Goal: Information Seeking & Learning: Learn about a topic

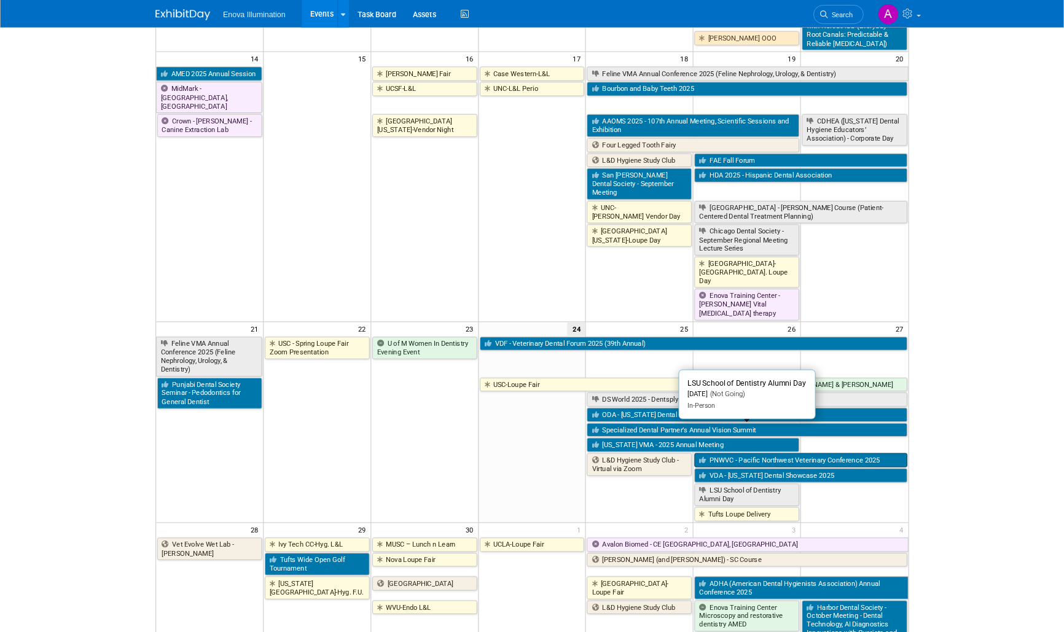
scroll to position [573, 0]
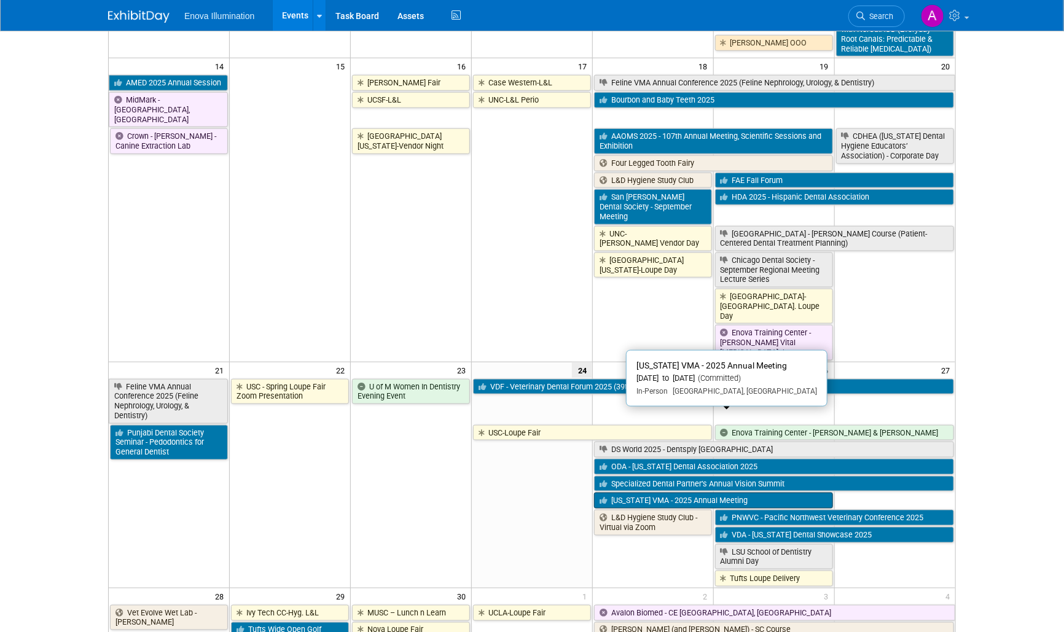
click at [657, 493] on link "[US_STATE] VMA - 2025 Annual Meeting" at bounding box center [713, 501] width 239 height 16
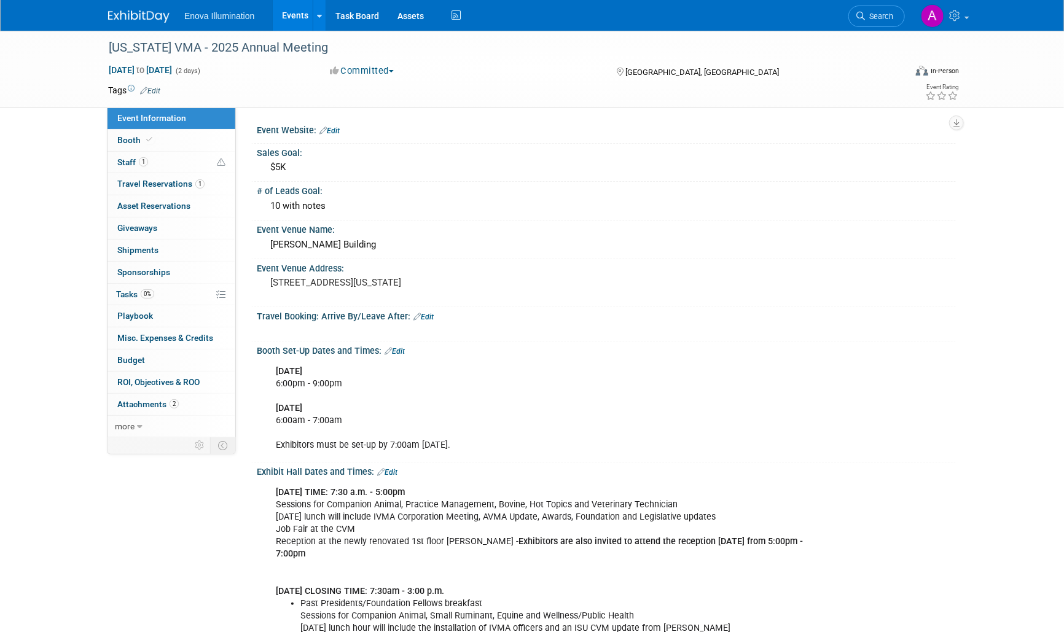
click at [123, 14] on img at bounding box center [138, 16] width 61 height 12
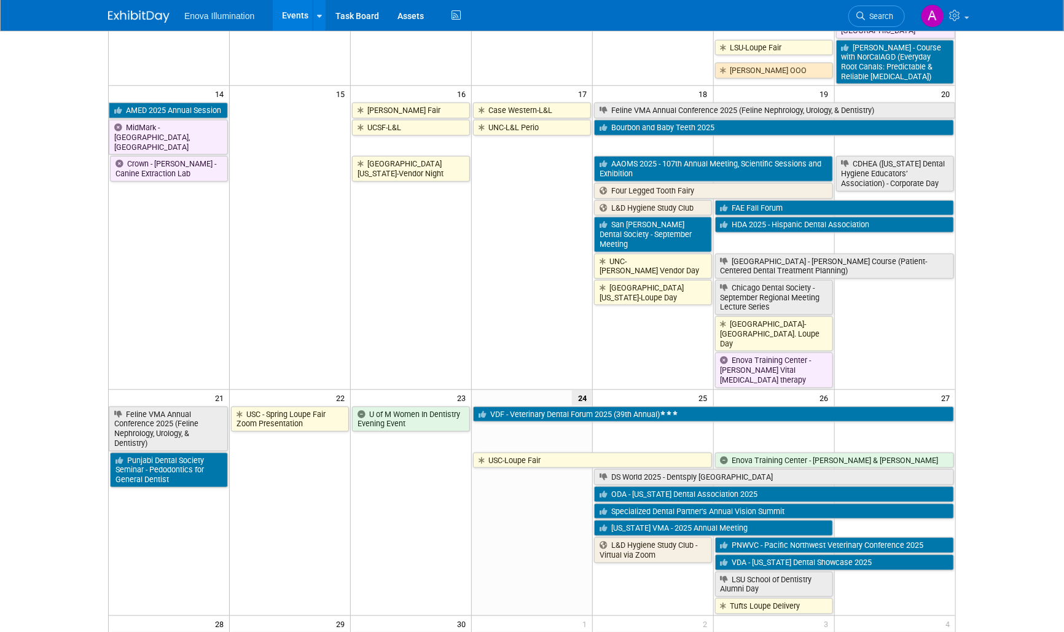
scroll to position [614, 0]
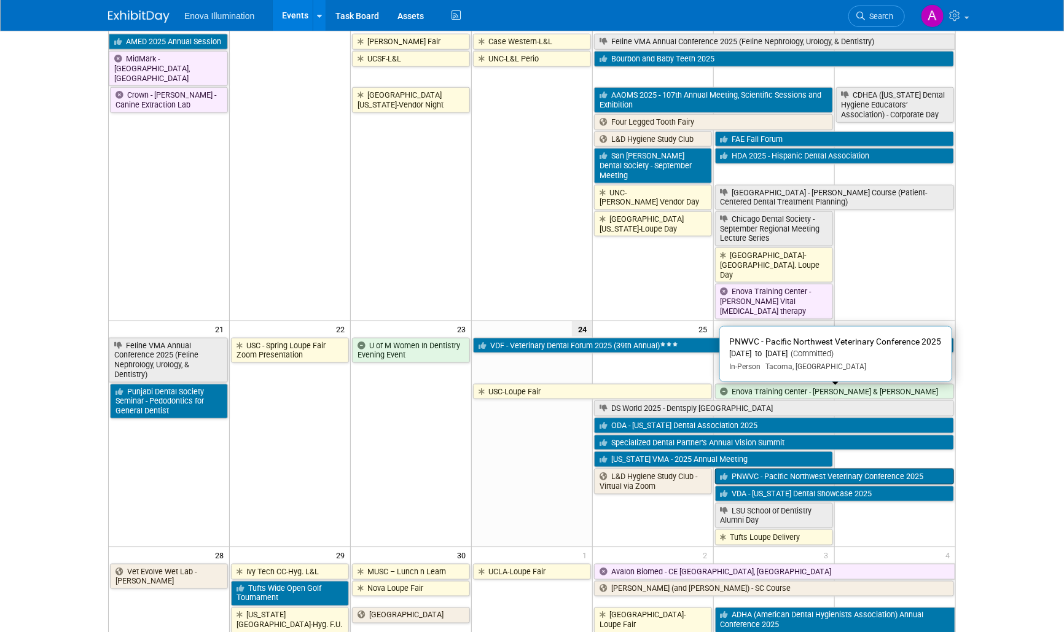
click at [888, 469] on link "PNWVC - Pacific Northwest Veterinary Conference 2025" at bounding box center [834, 477] width 239 height 16
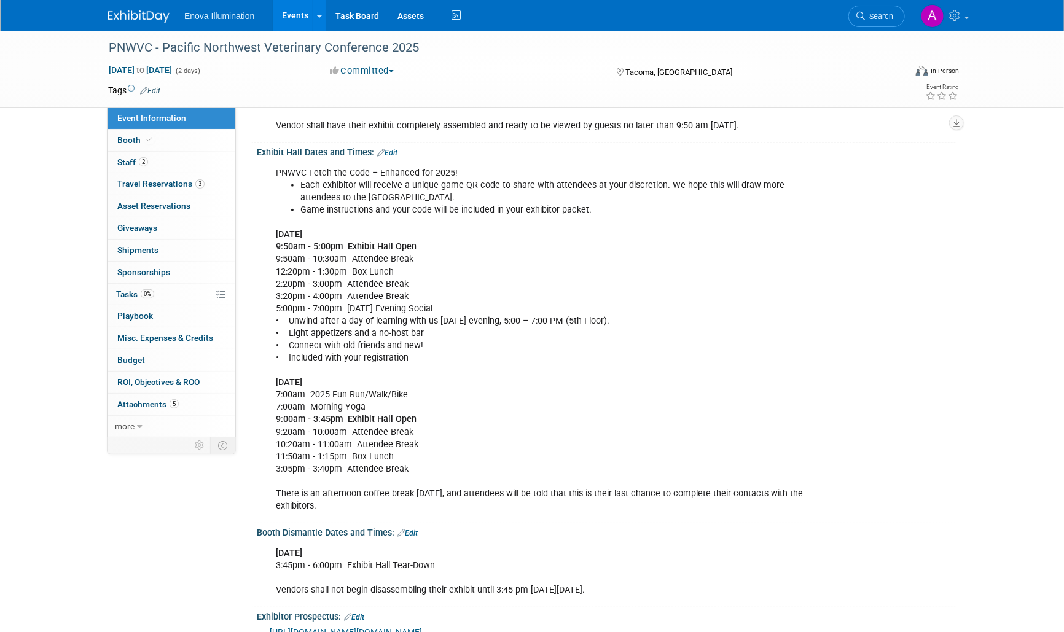
scroll to position [60, 0]
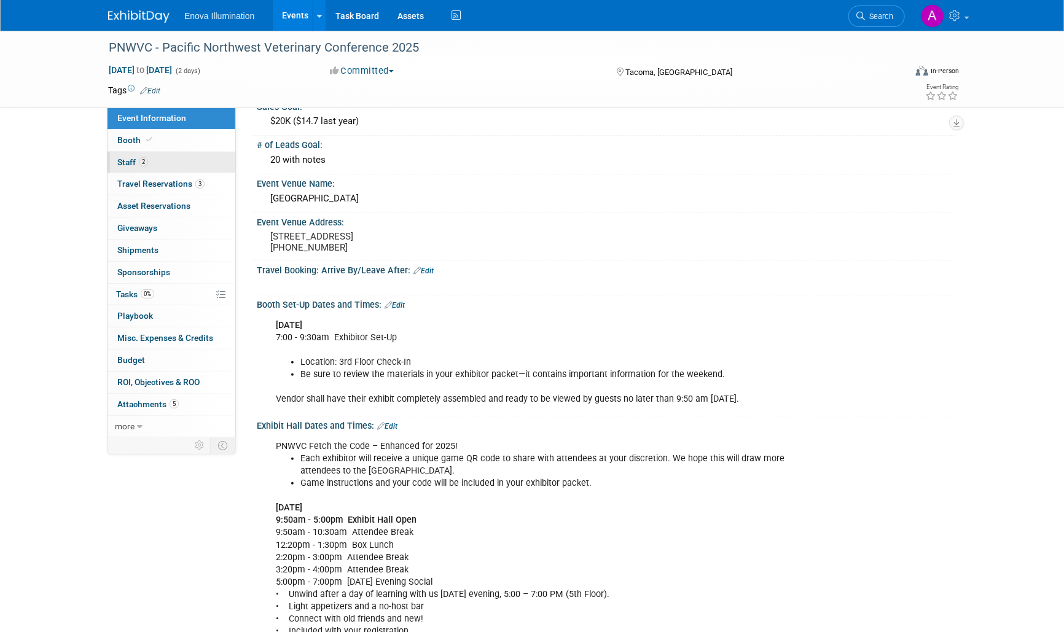
click at [158, 158] on link "2 Staff 2" at bounding box center [172, 163] width 128 height 22
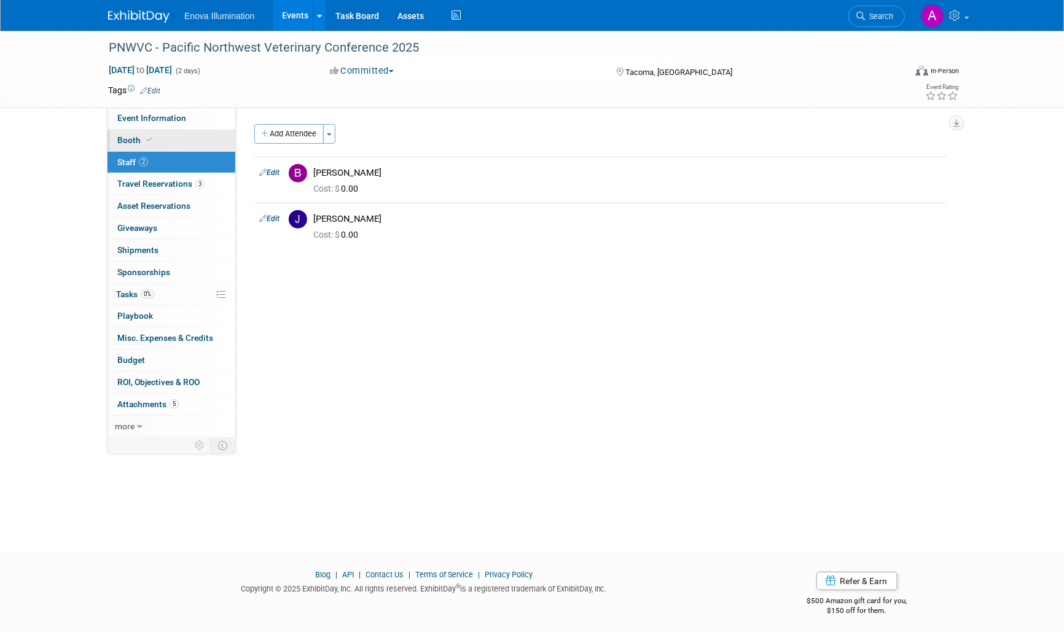
click at [157, 139] on link "Booth" at bounding box center [172, 141] width 128 height 22
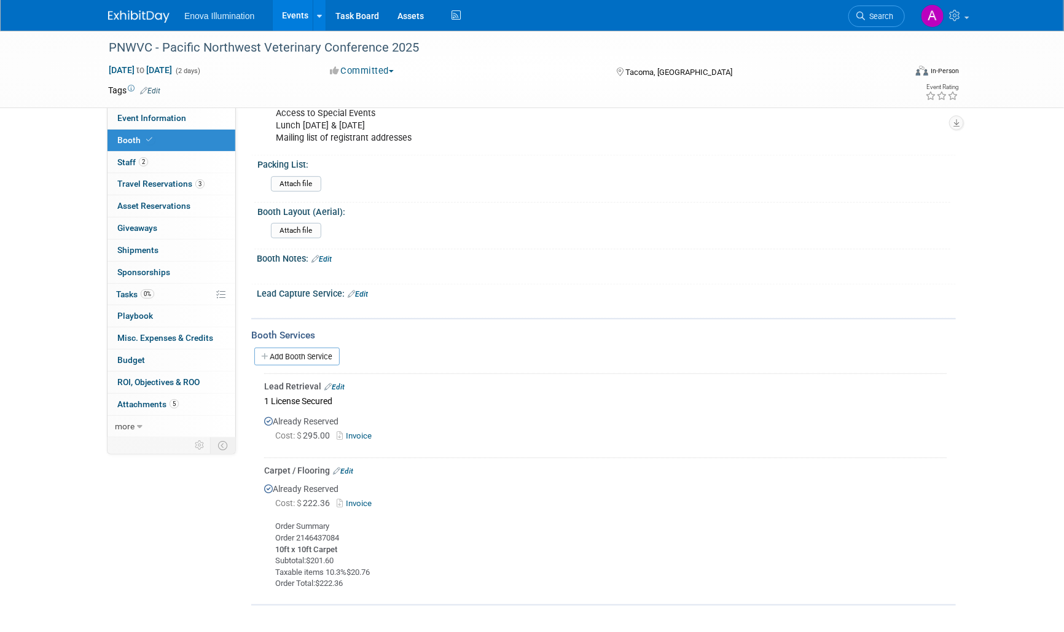
scroll to position [68, 0]
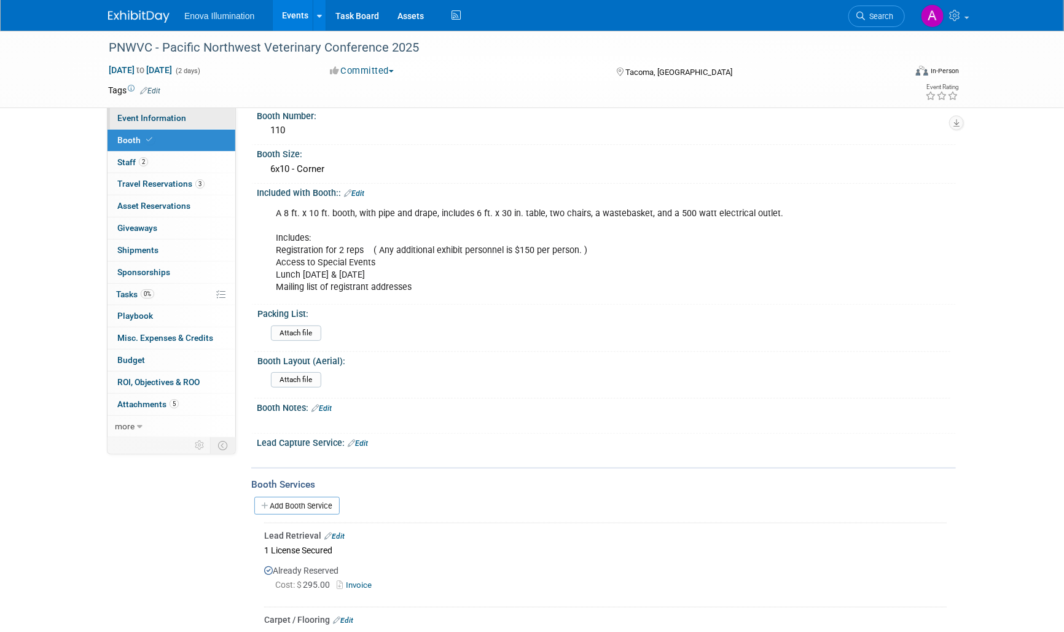
click at [172, 108] on link "Event Information" at bounding box center [172, 119] width 128 height 22
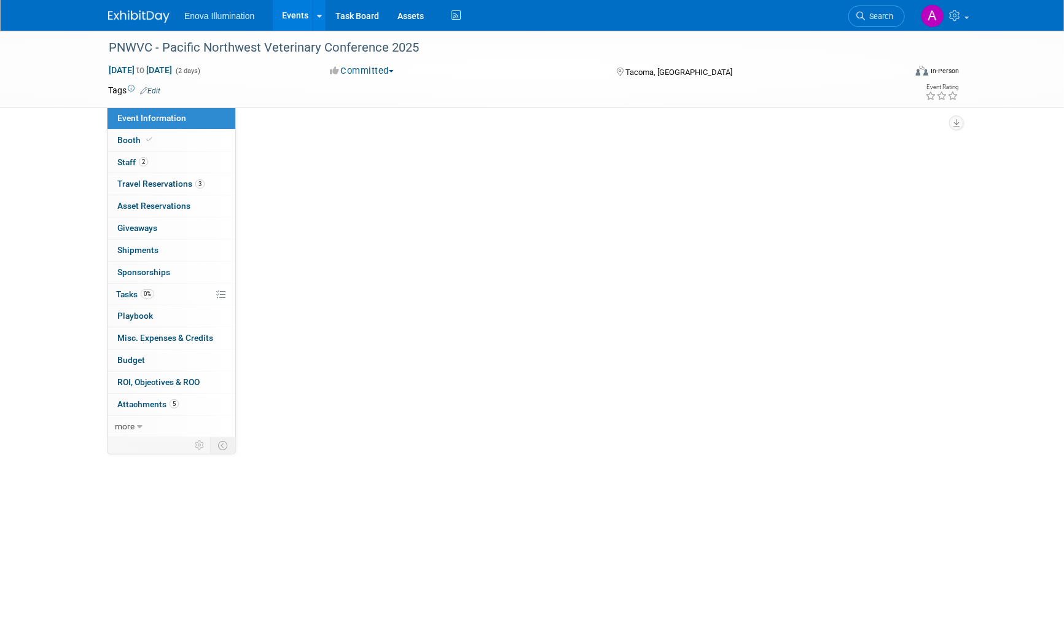
scroll to position [0, 0]
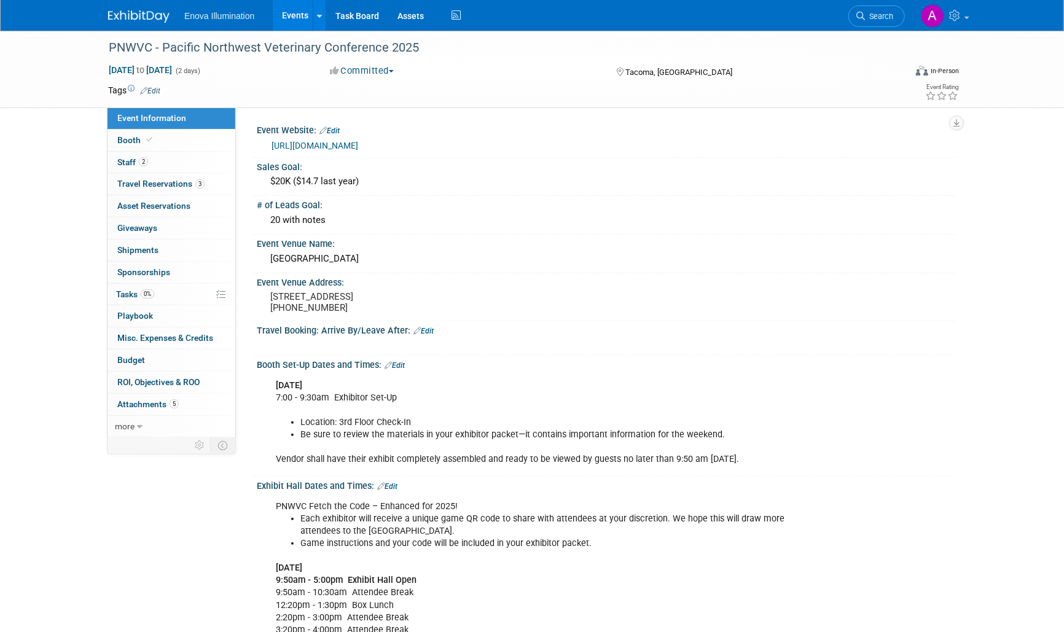
click at [133, 11] on img at bounding box center [138, 16] width 61 height 12
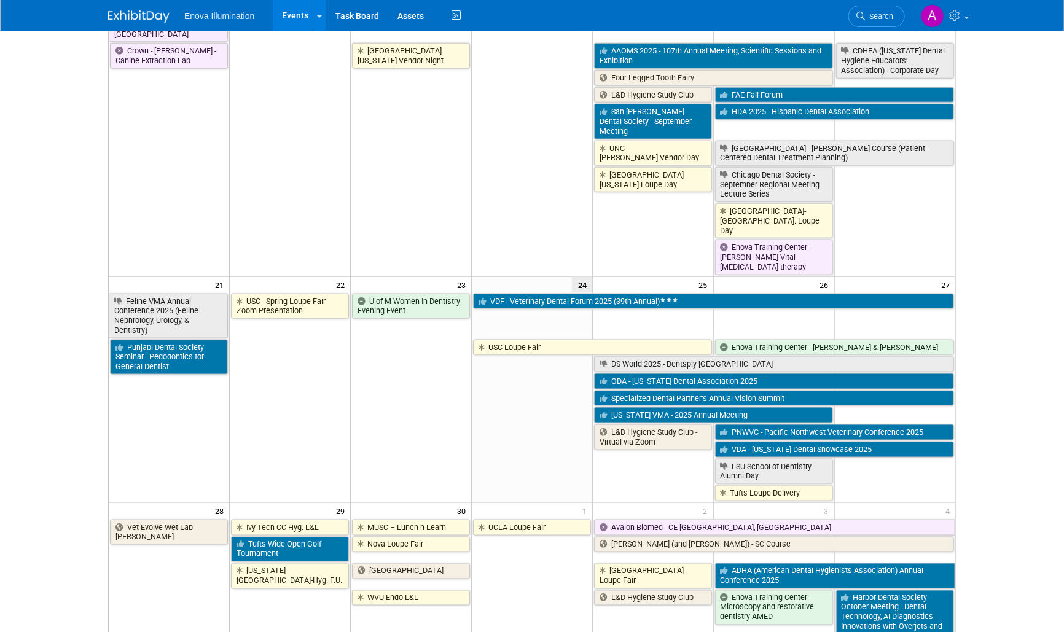
scroll to position [682, 0]
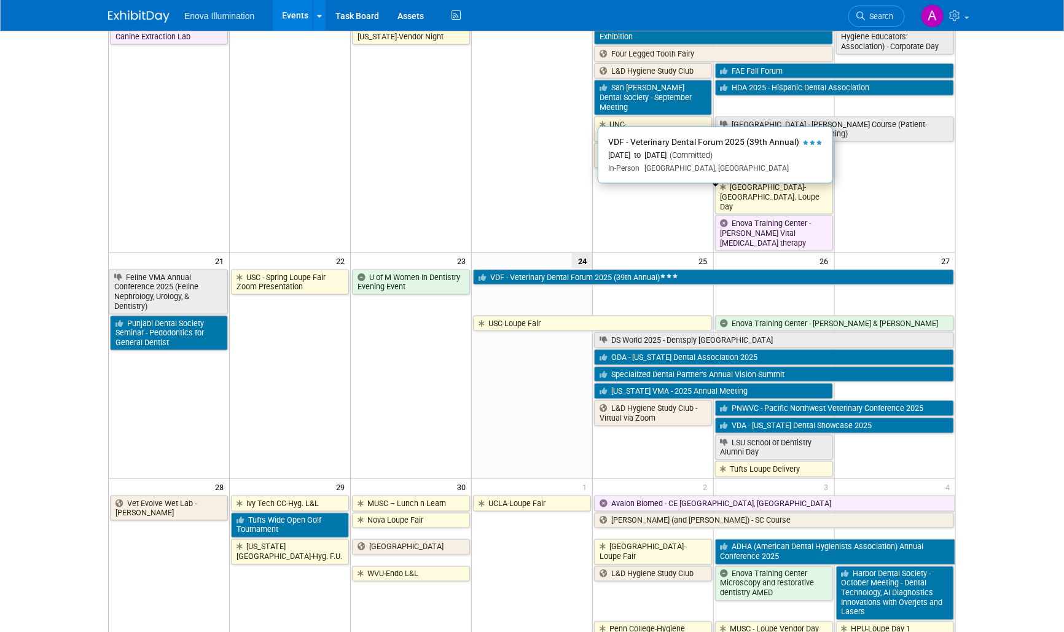
click at [636, 270] on link "VDF - Veterinary Dental Forum 2025 (39th Annual)" at bounding box center [713, 278] width 481 height 16
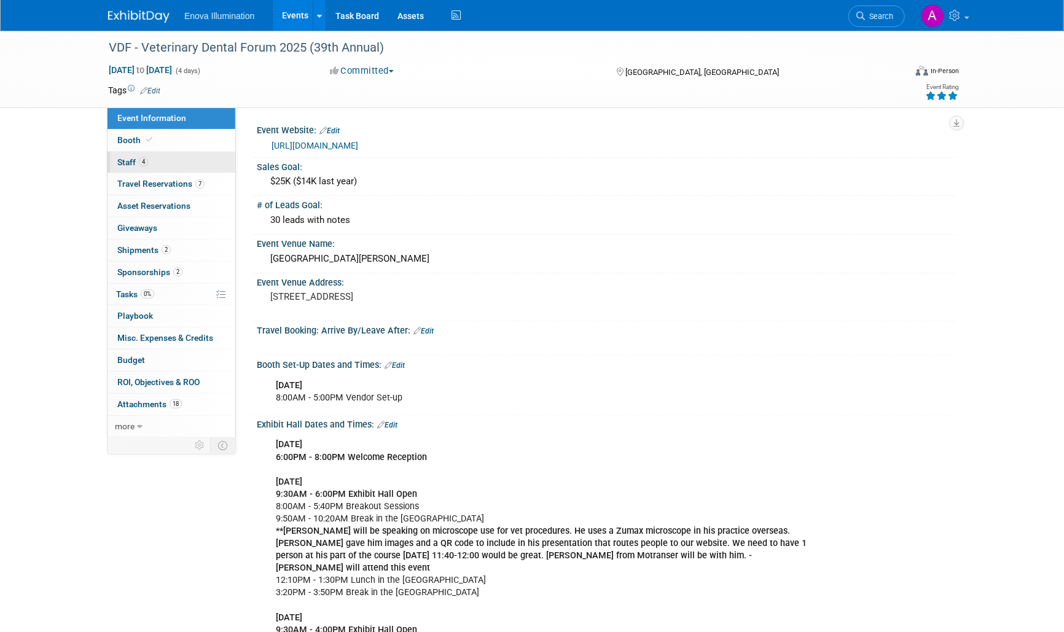
click at [203, 163] on link "4 Staff 4" at bounding box center [172, 163] width 128 height 22
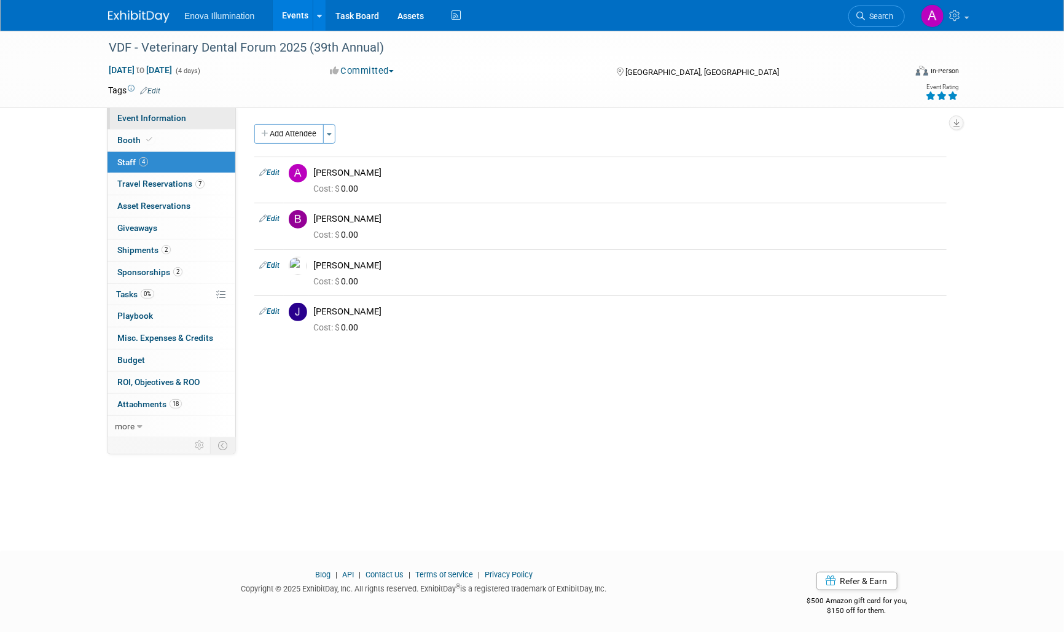
click at [185, 117] on link "Event Information" at bounding box center [172, 119] width 128 height 22
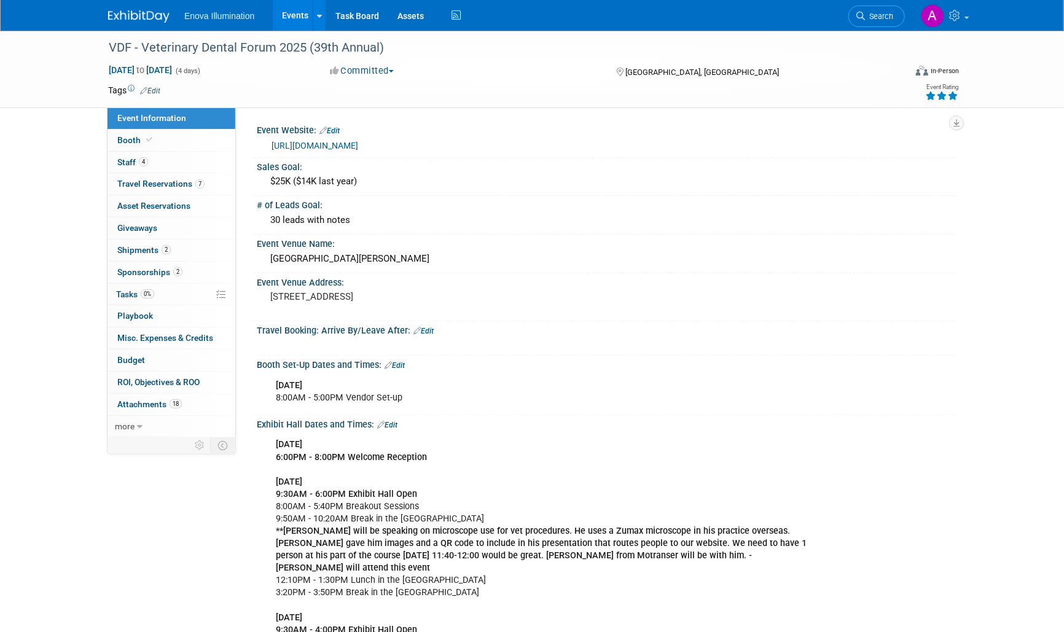
click at [124, 15] on img at bounding box center [138, 16] width 61 height 12
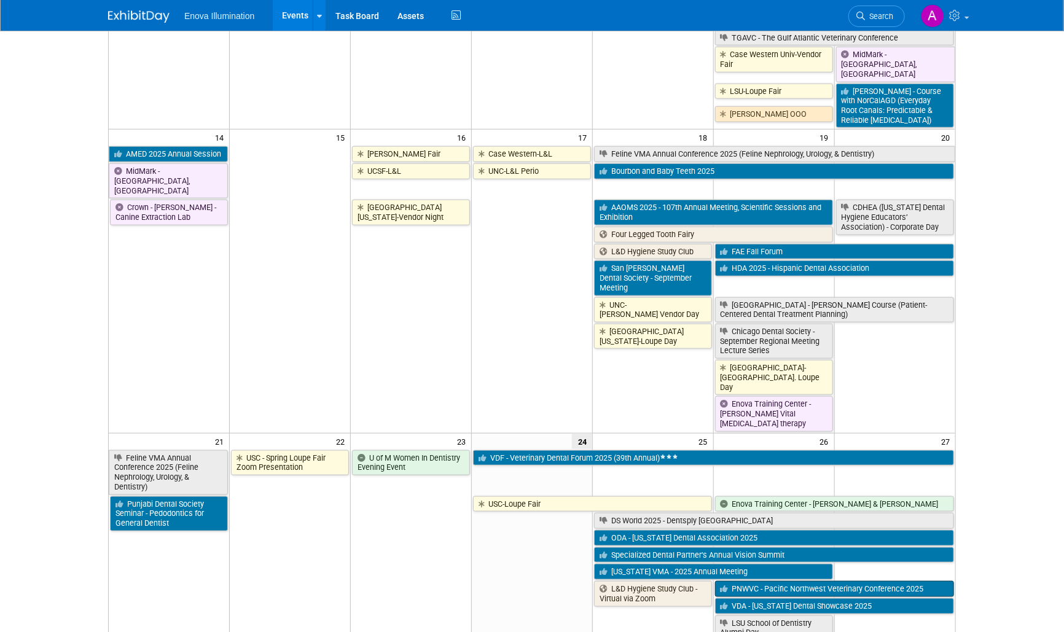
scroll to position [614, 0]
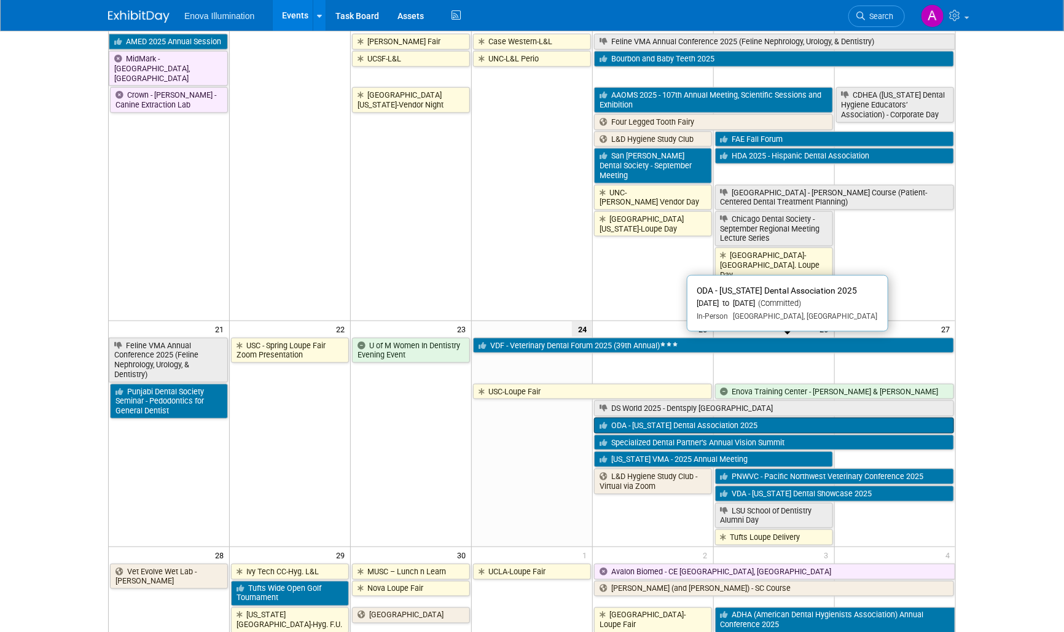
click at [672, 418] on link "ODA - [US_STATE] Dental Association 2025" at bounding box center [774, 426] width 360 height 16
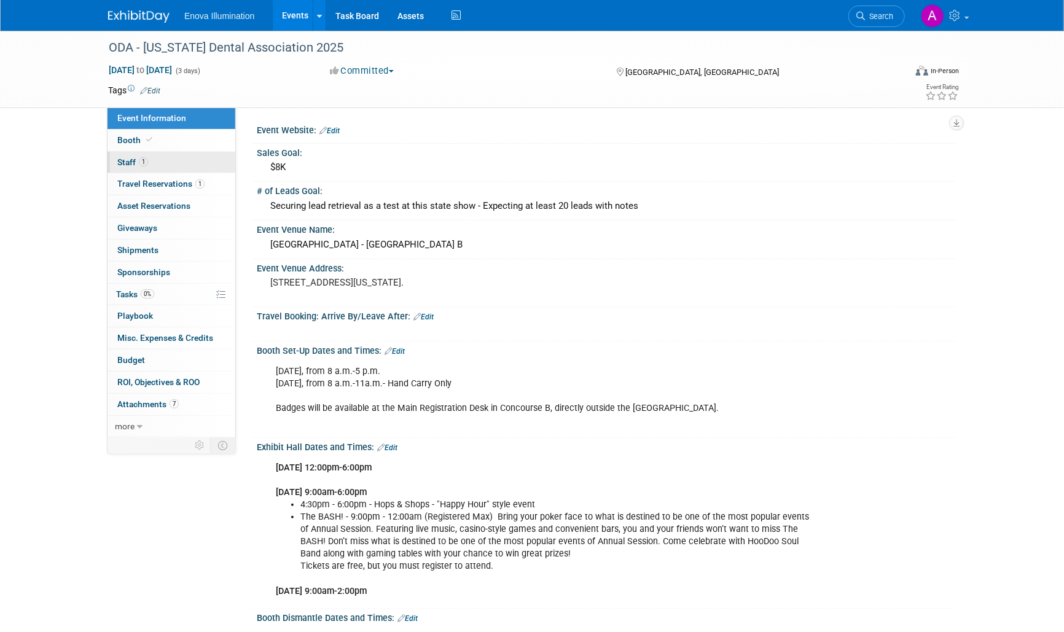
click at [190, 162] on link "1 Staff 1" at bounding box center [172, 163] width 128 height 22
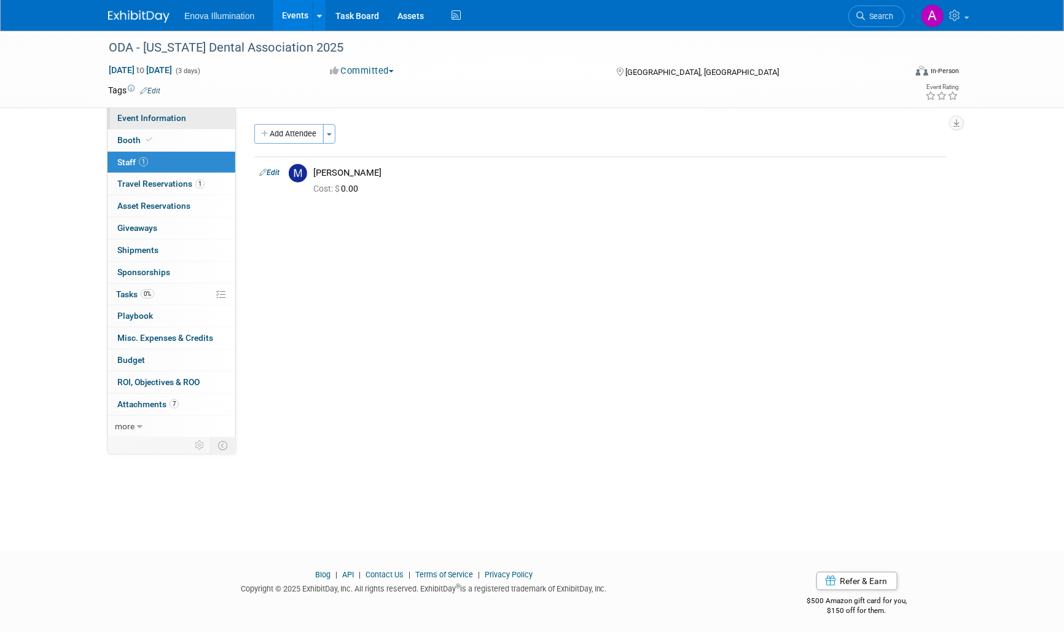
click at [198, 115] on link "Event Information" at bounding box center [172, 119] width 128 height 22
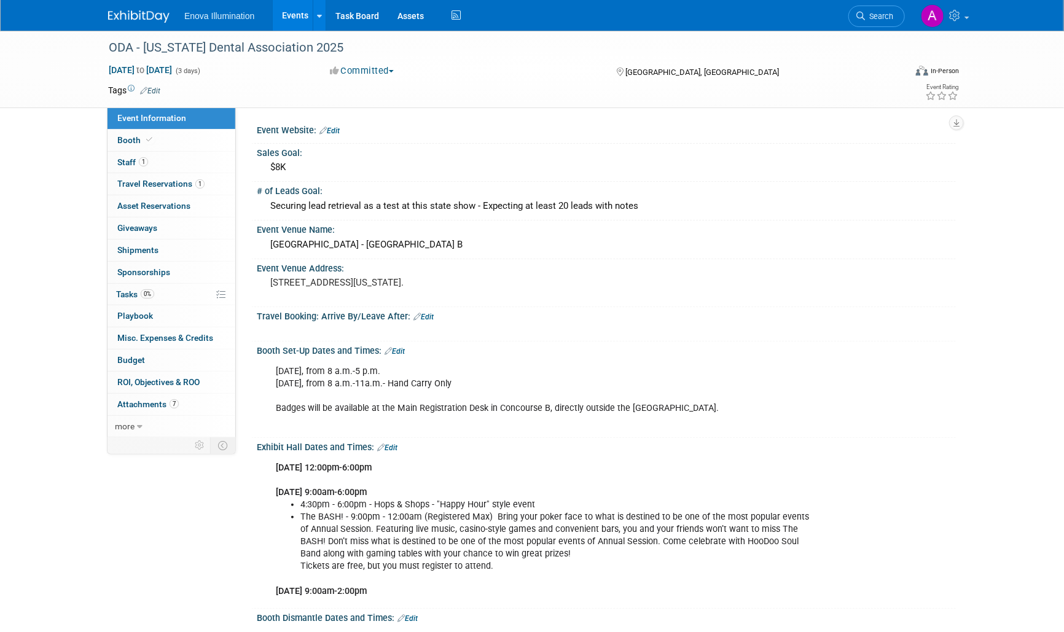
drag, startPoint x: 203, startPoint y: 620, endPoint x: 214, endPoint y: 600, distance: 23.1
click at [205, 620] on div "Event Information Event Info Booth Booth 1 Staff 1 Staff 1 Travel Reservations …" at bounding box center [532, 472] width 866 height 883
click at [157, 14] on img at bounding box center [138, 16] width 61 height 12
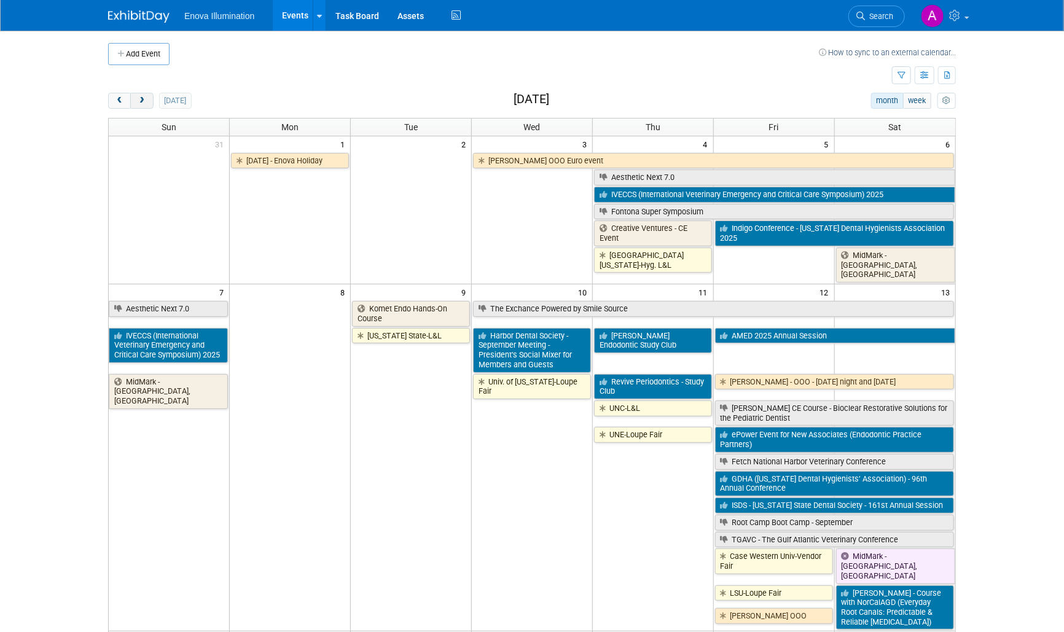
click at [141, 102] on span "next" at bounding box center [141, 101] width 9 height 8
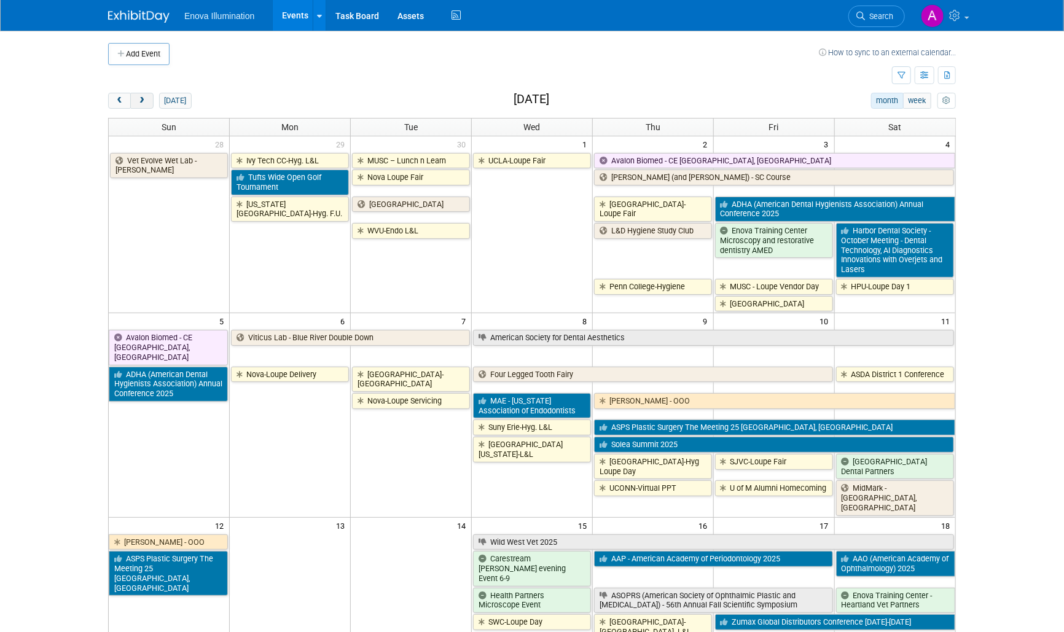
click at [141, 102] on span "next" at bounding box center [141, 101] width 9 height 8
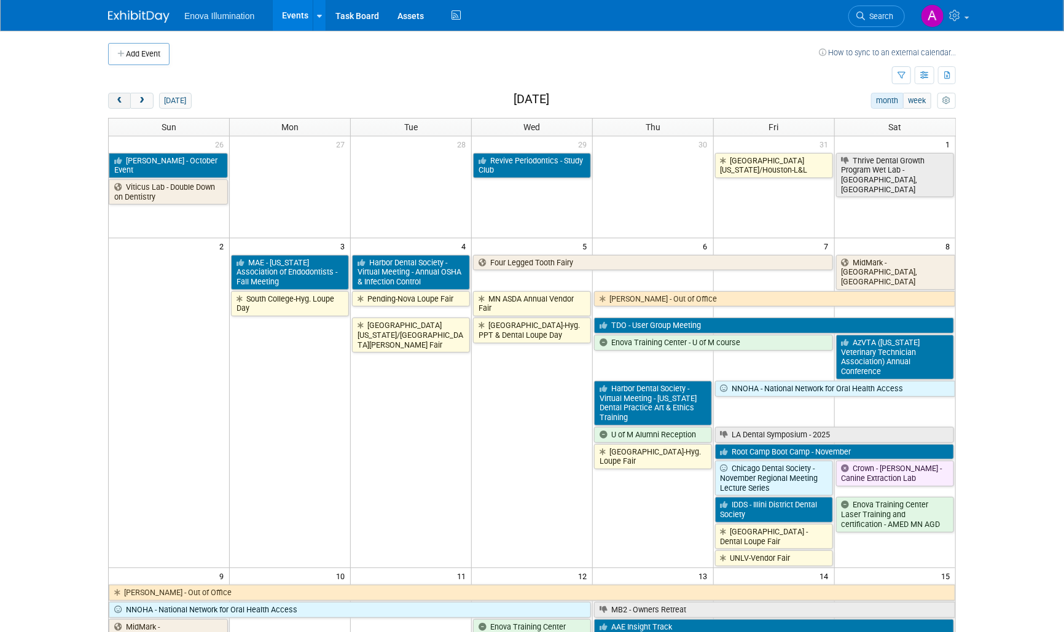
click at [121, 97] on span "prev" at bounding box center [119, 101] width 9 height 8
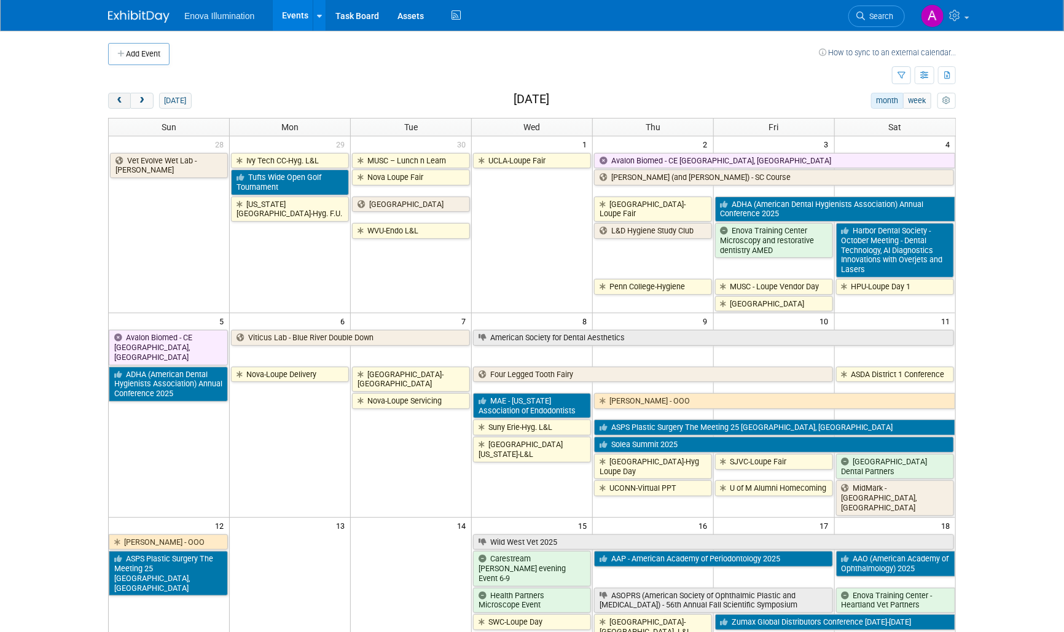
click at [121, 97] on span "prev" at bounding box center [119, 101] width 9 height 8
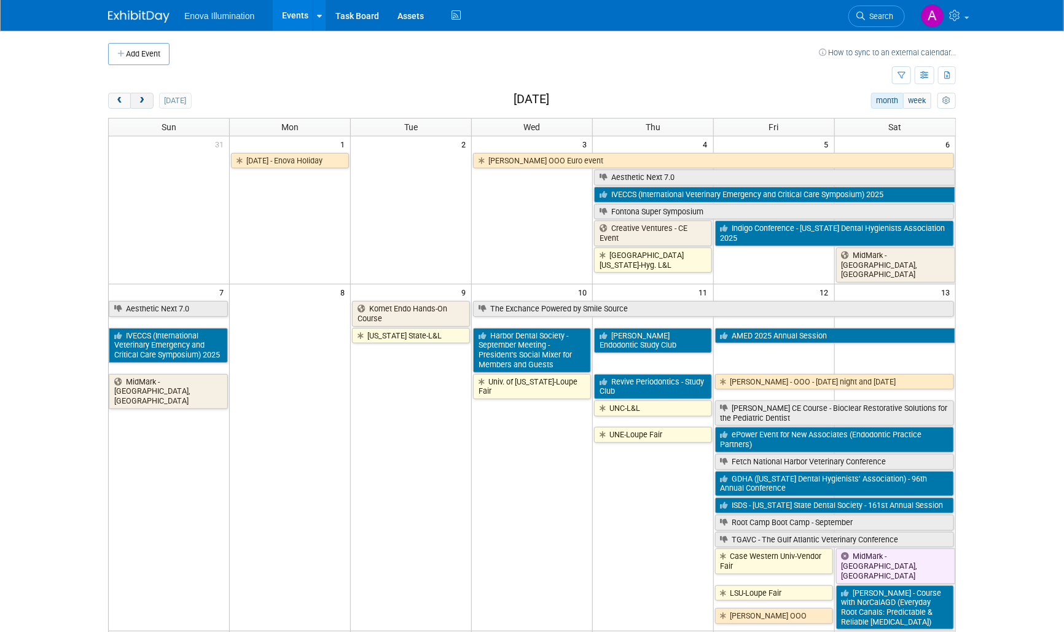
click at [142, 97] on span "next" at bounding box center [141, 101] width 9 height 8
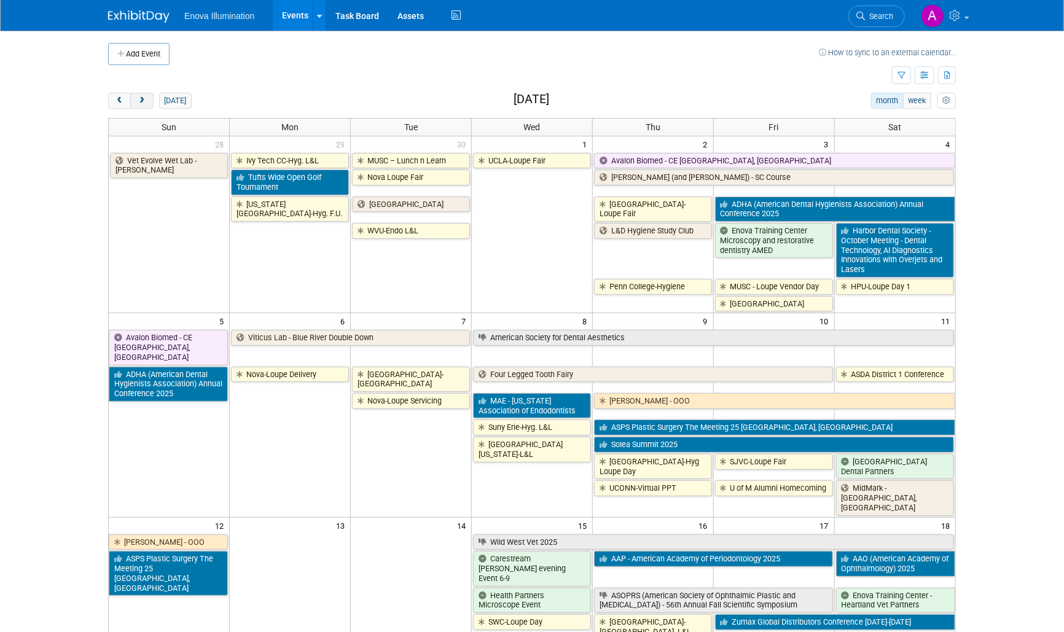
click at [143, 97] on span "next" at bounding box center [141, 101] width 9 height 8
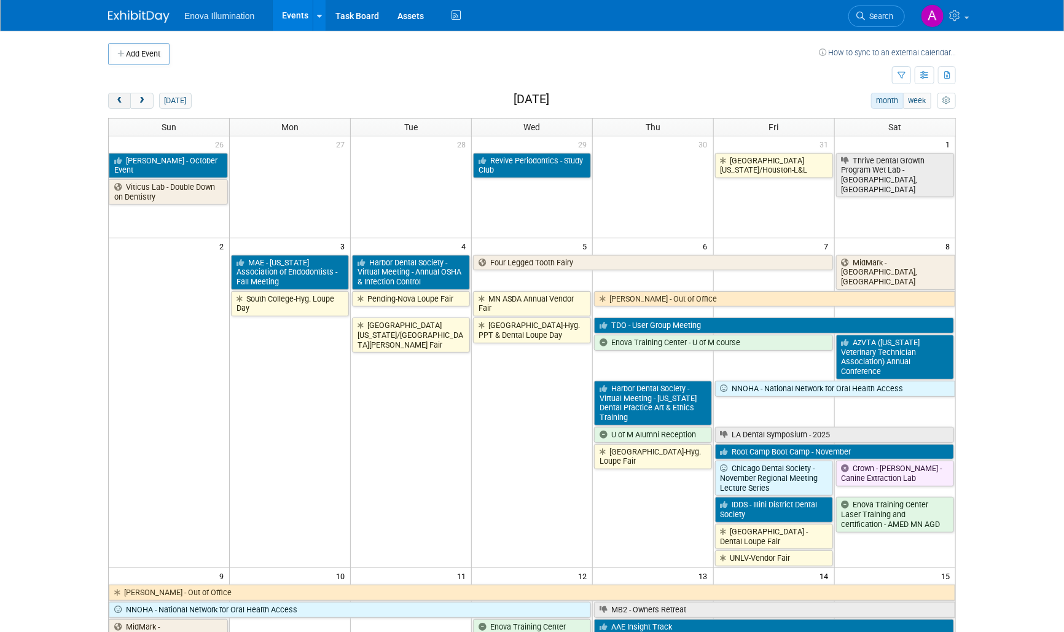
click at [122, 102] on span "prev" at bounding box center [119, 101] width 9 height 8
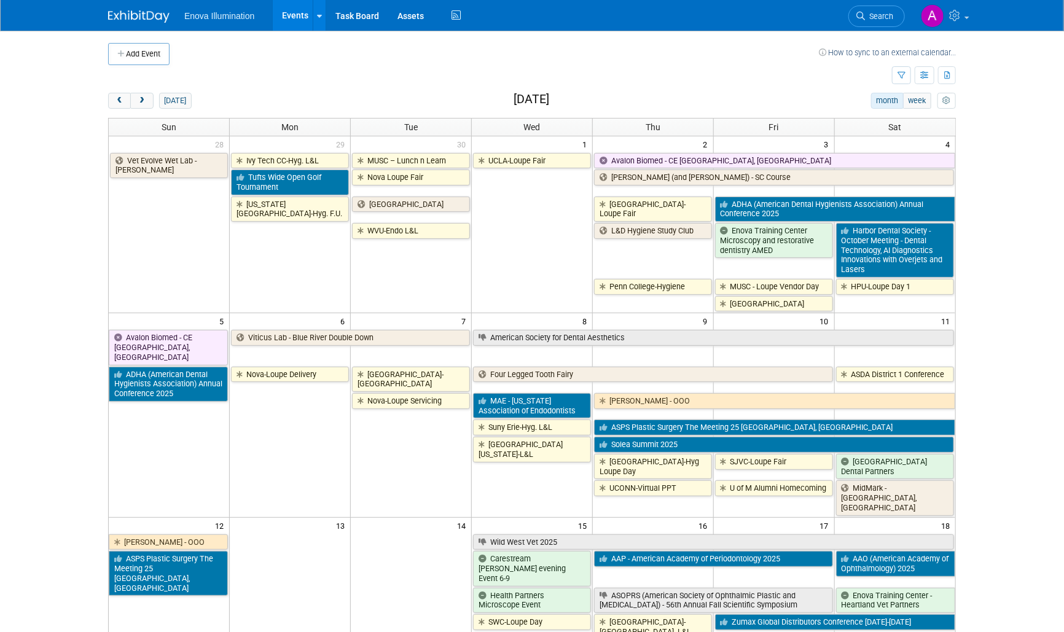
drag, startPoint x: 115, startPoint y: 118, endPoint x: 114, endPoint y: 109, distance: 8.6
click at [114, 106] on button "prev" at bounding box center [119, 101] width 23 height 16
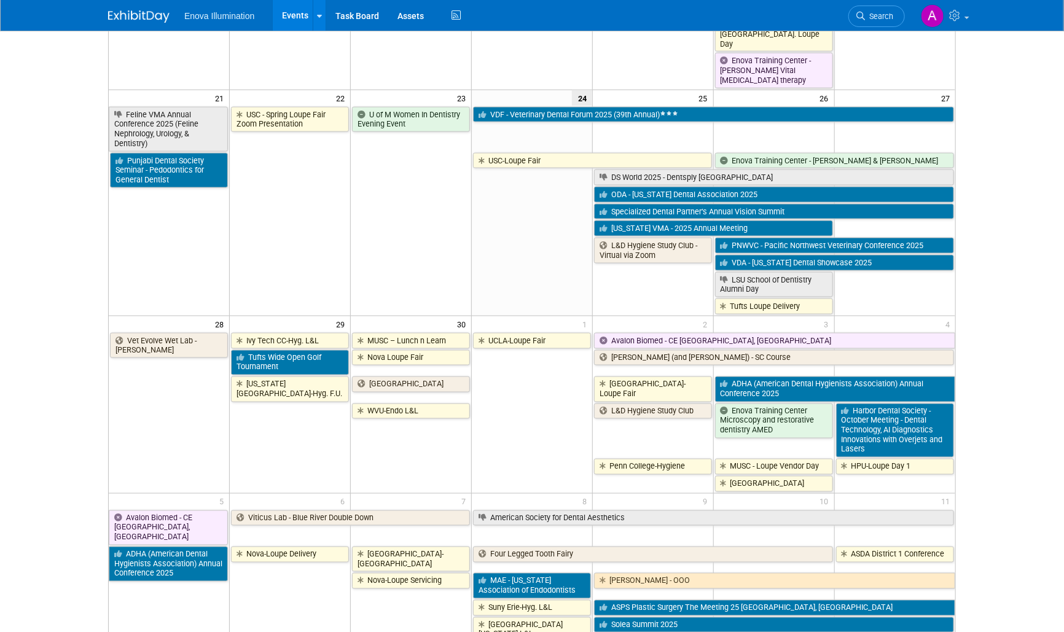
scroll to position [667, 0]
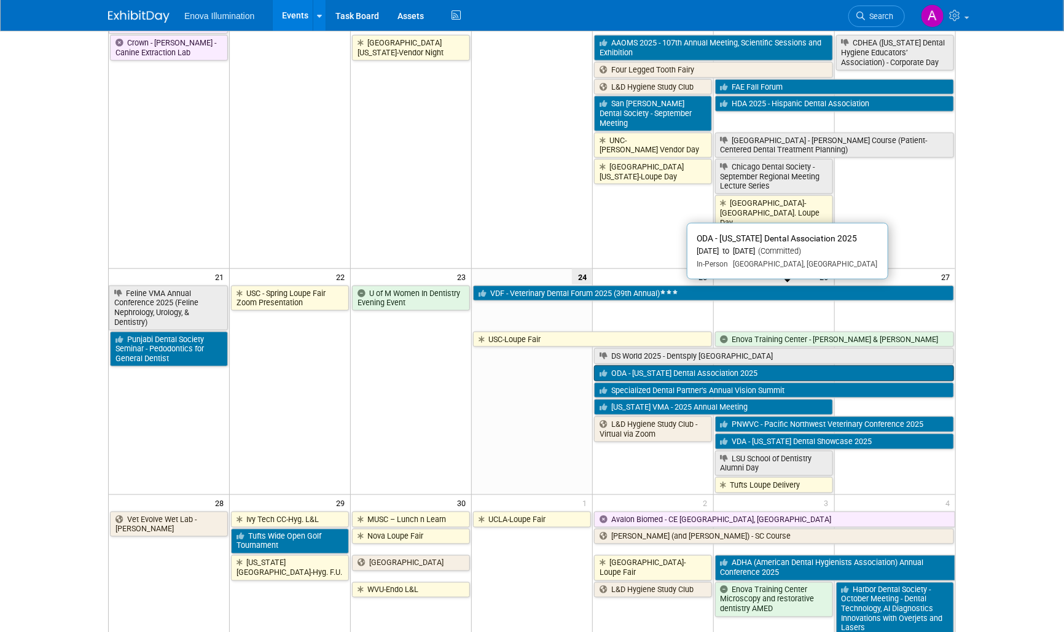
click at [663, 366] on link "ODA - [US_STATE] Dental Association 2025" at bounding box center [774, 374] width 360 height 16
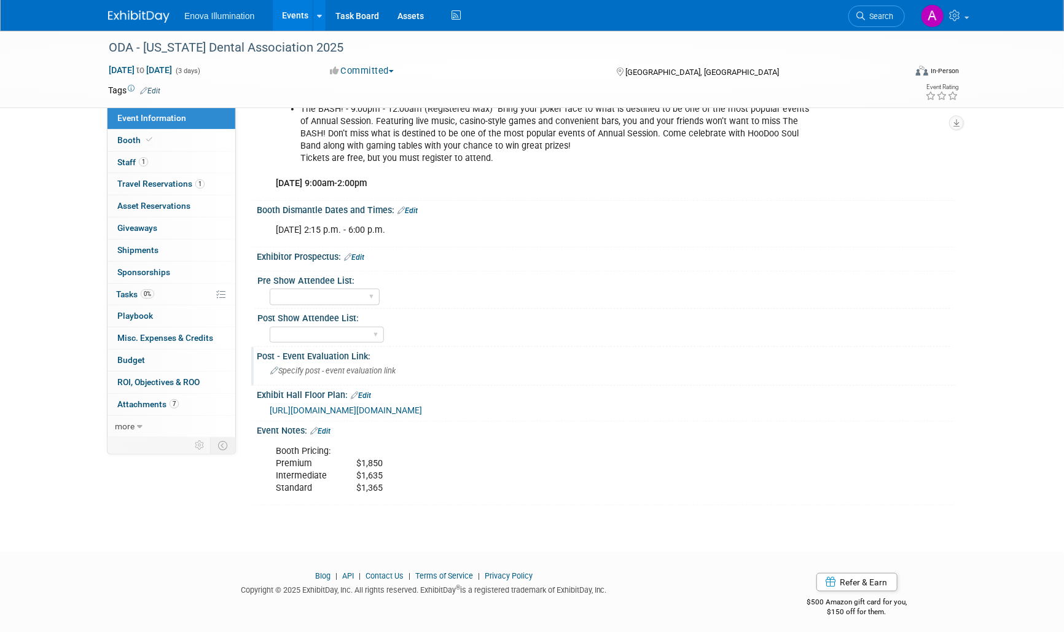
scroll to position [435, 0]
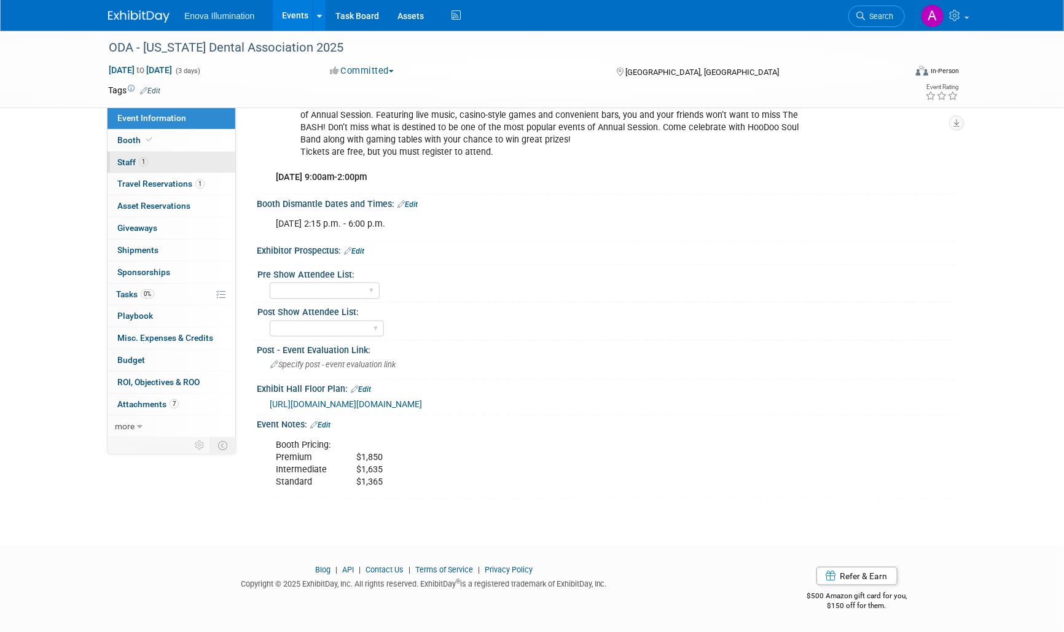
click at [160, 152] on link "1 Staff 1" at bounding box center [172, 163] width 128 height 22
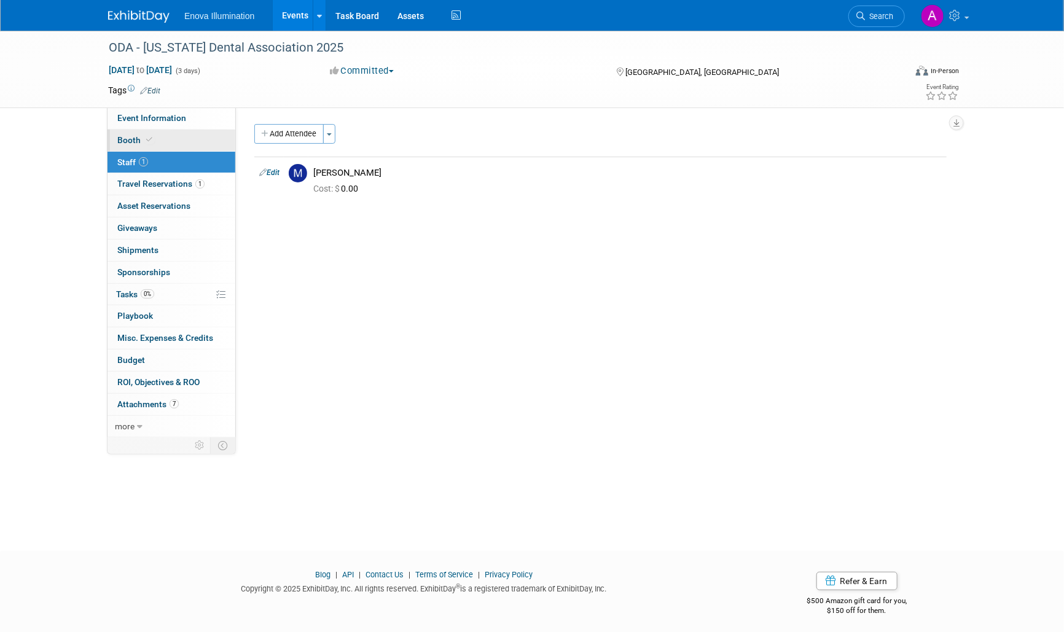
click at [162, 144] on link "Booth" at bounding box center [172, 141] width 128 height 22
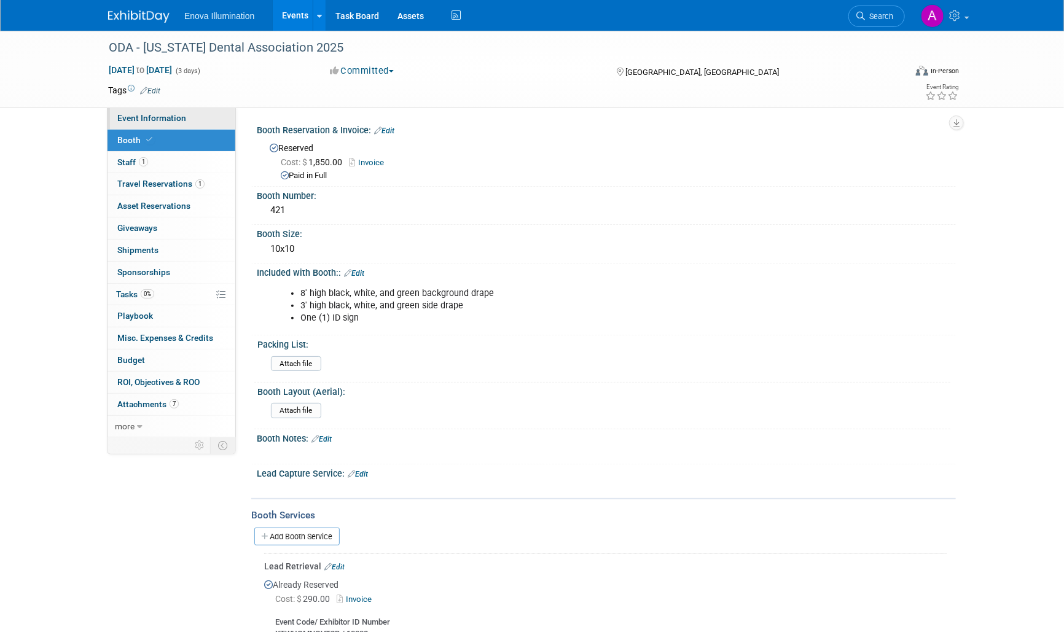
click at [169, 120] on span "Event Information" at bounding box center [151, 118] width 69 height 10
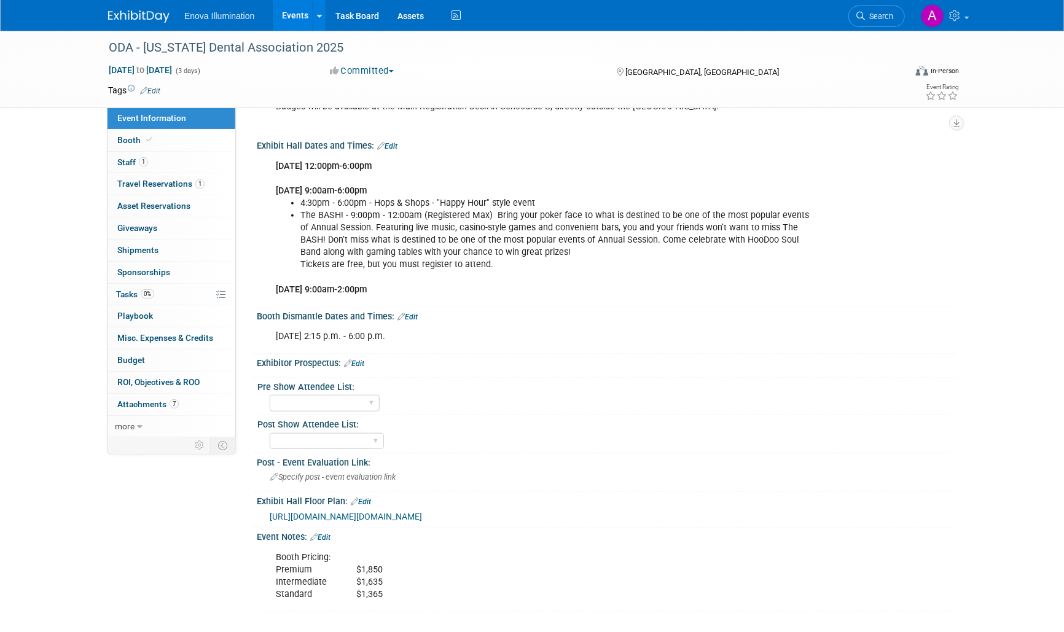
scroll to position [299, 0]
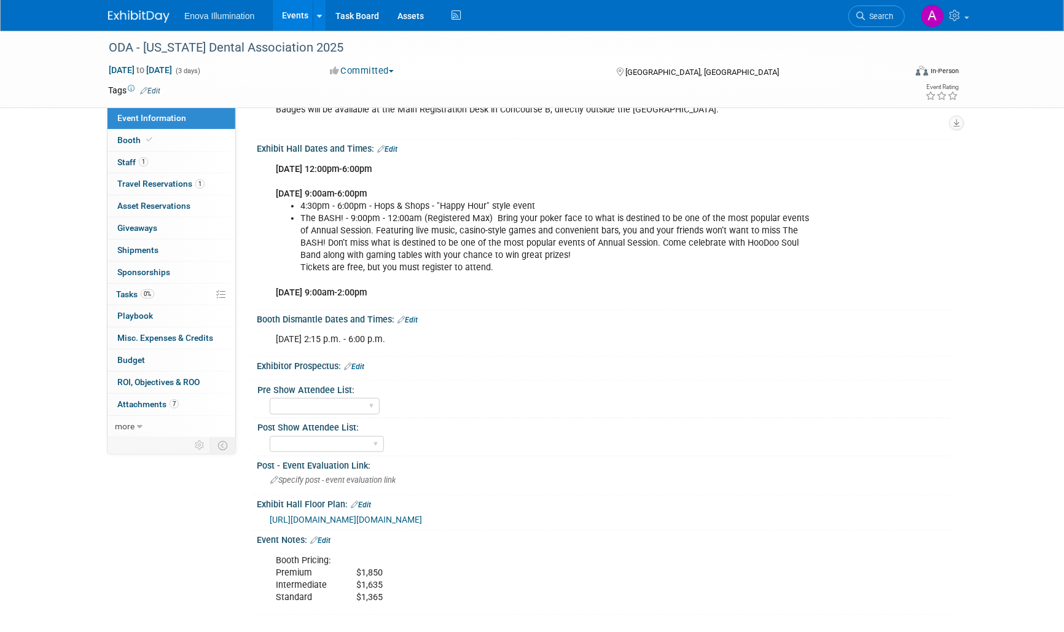
click at [506, 526] on div "[URL][DOMAIN_NAME][DOMAIN_NAME]" at bounding box center [608, 519] width 677 height 14
click at [422, 525] on span "[URL][DOMAIN_NAME][DOMAIN_NAME]" at bounding box center [346, 520] width 152 height 10
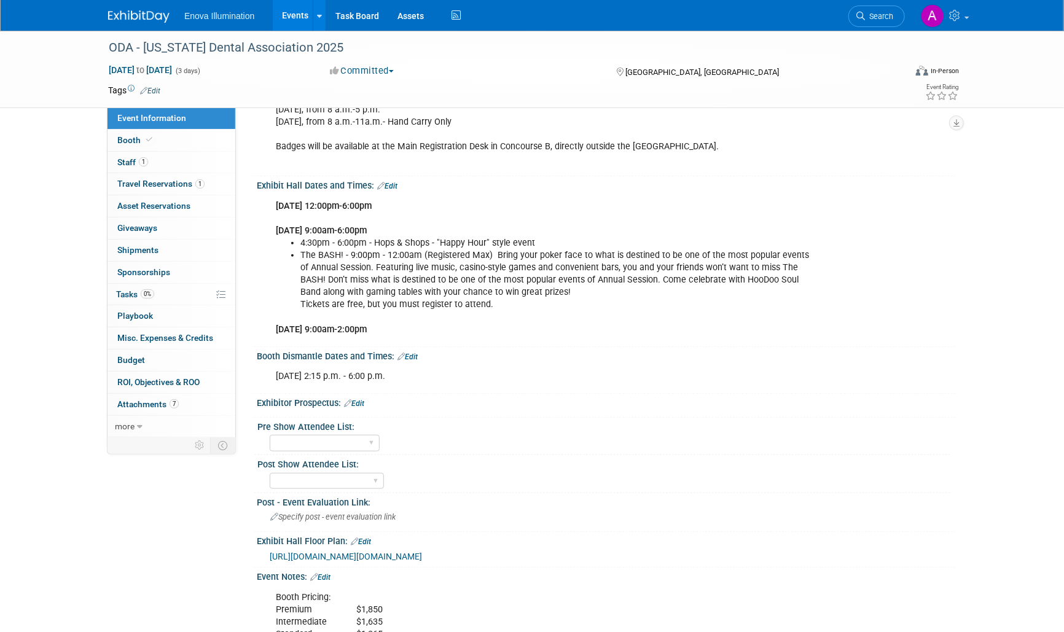
scroll to position [230, 0]
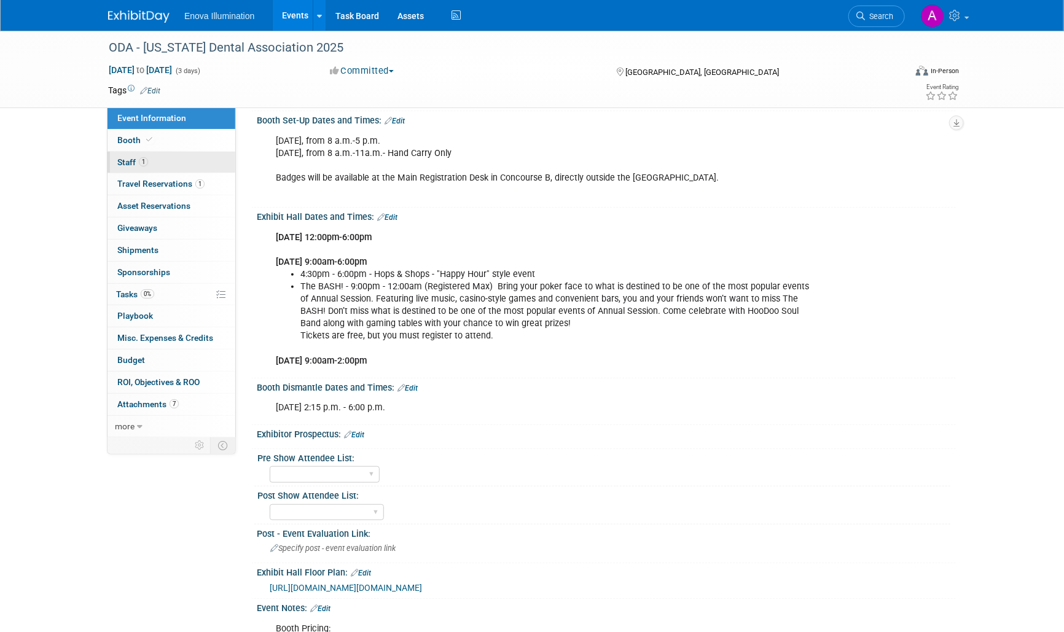
click at [135, 154] on link "1 Staff 1" at bounding box center [172, 163] width 128 height 22
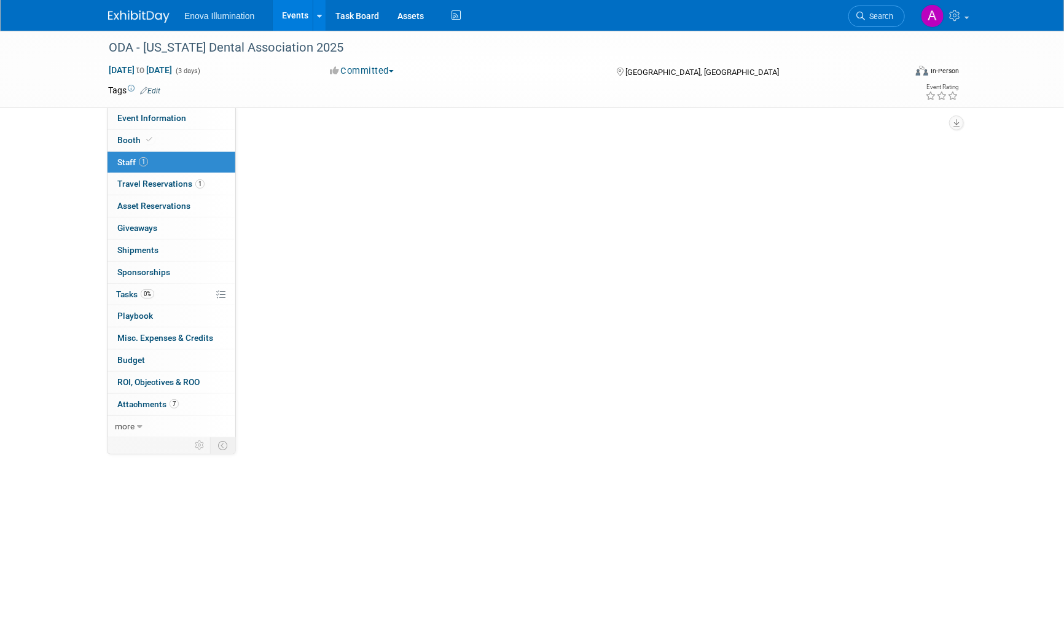
scroll to position [0, 0]
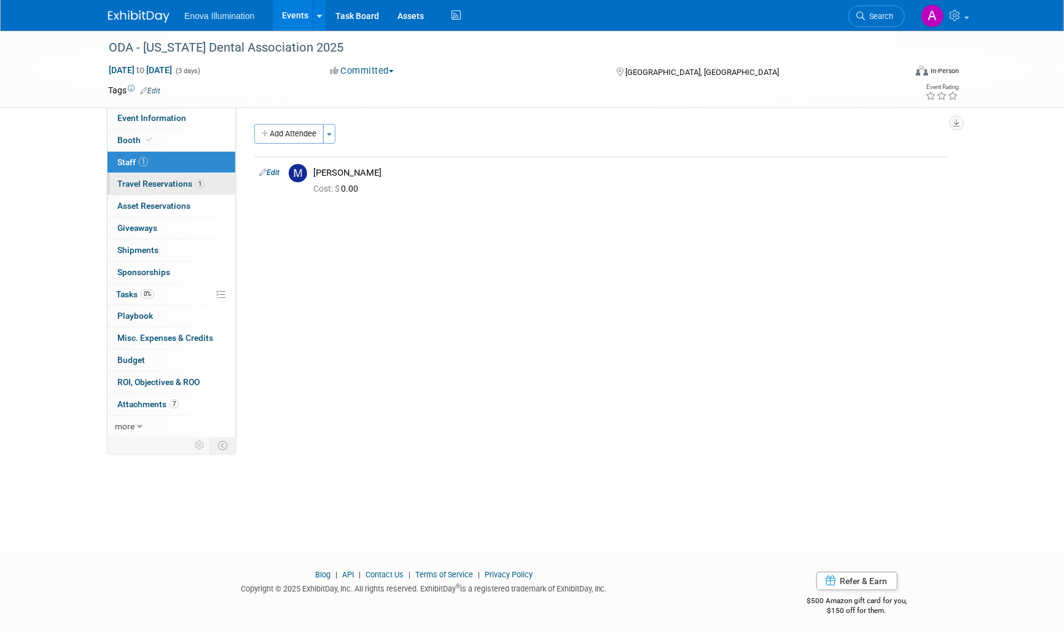
click at [172, 181] on span "Travel Reservations 1" at bounding box center [160, 184] width 87 height 10
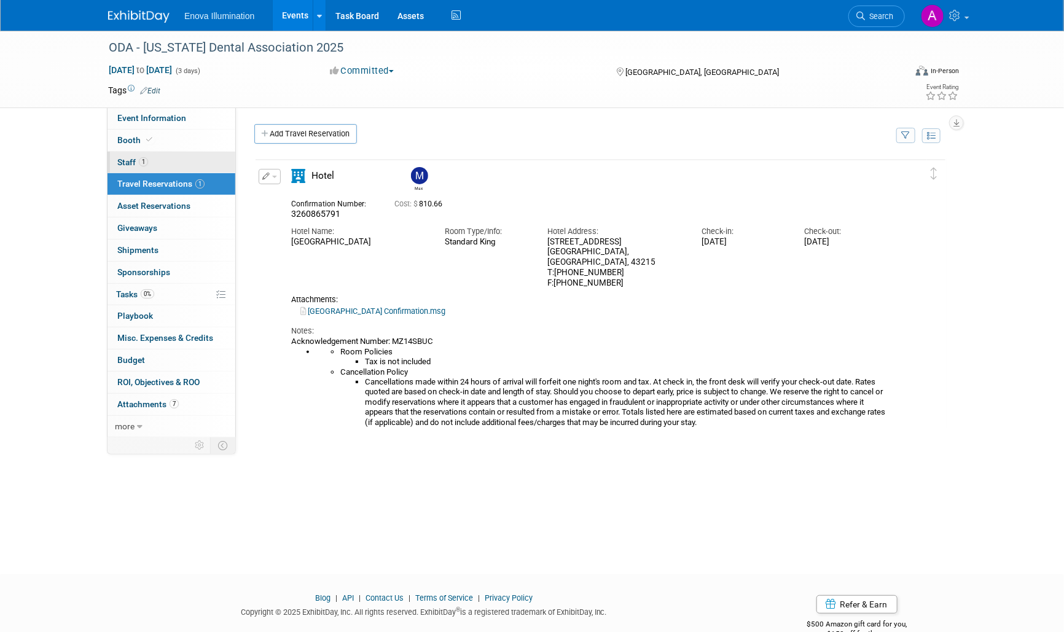
click at [152, 154] on link "1 Staff 1" at bounding box center [172, 163] width 128 height 22
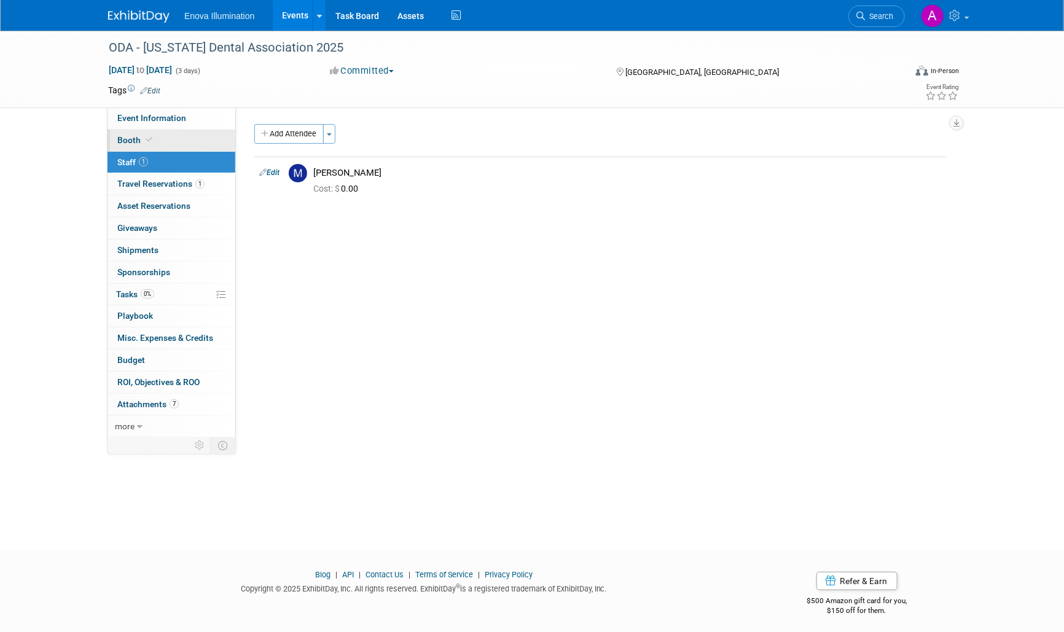
click at [162, 142] on link "Booth" at bounding box center [172, 141] width 128 height 22
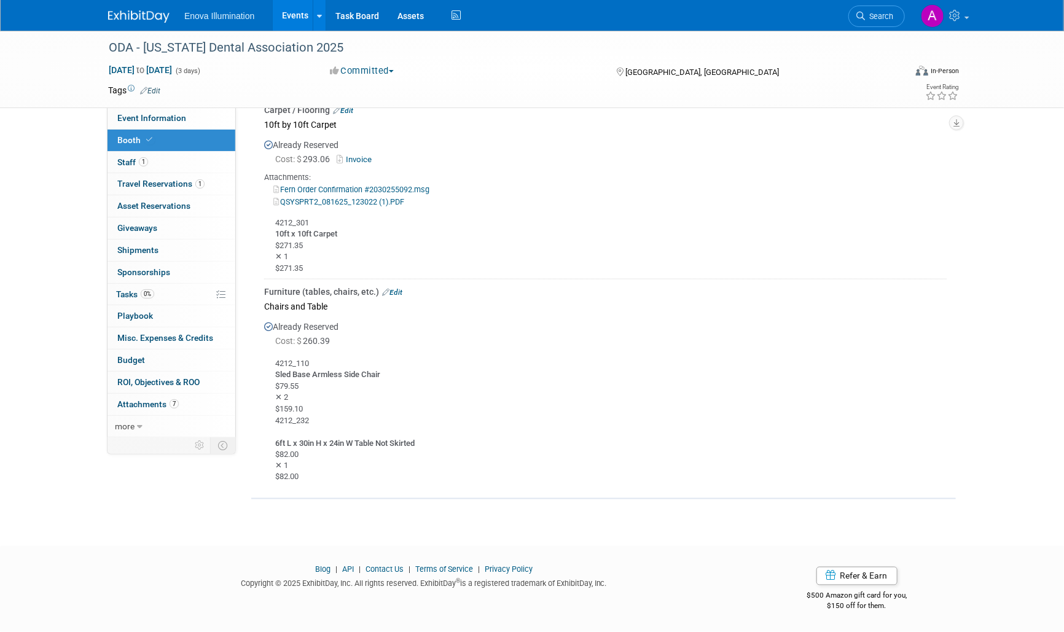
scroll to position [740, 0]
click at [195, 112] on link "Event Information" at bounding box center [172, 119] width 128 height 22
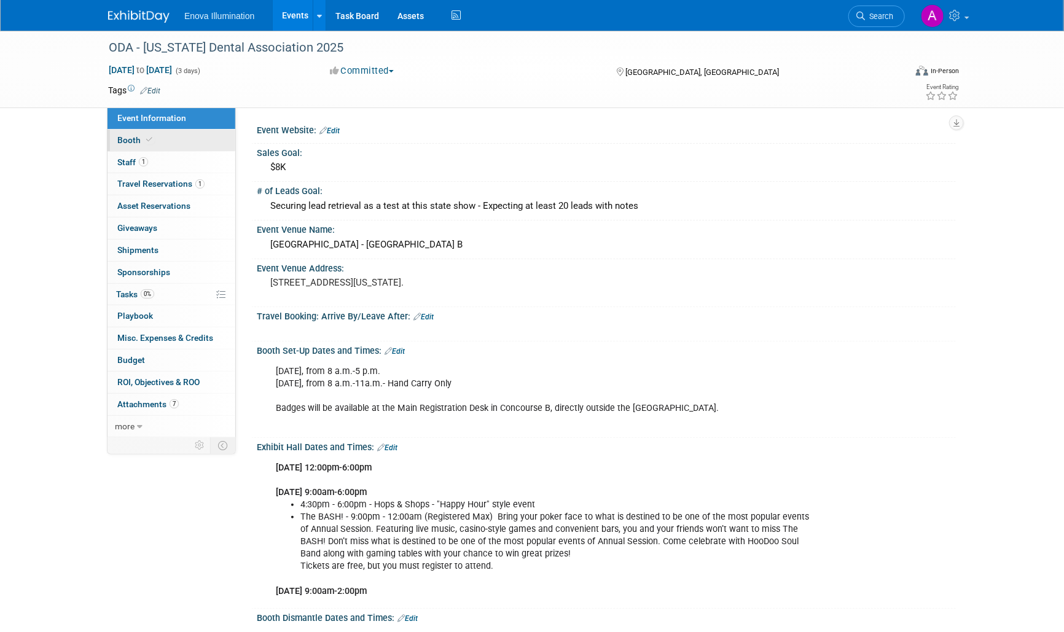
click at [187, 142] on link "Booth" at bounding box center [172, 141] width 128 height 22
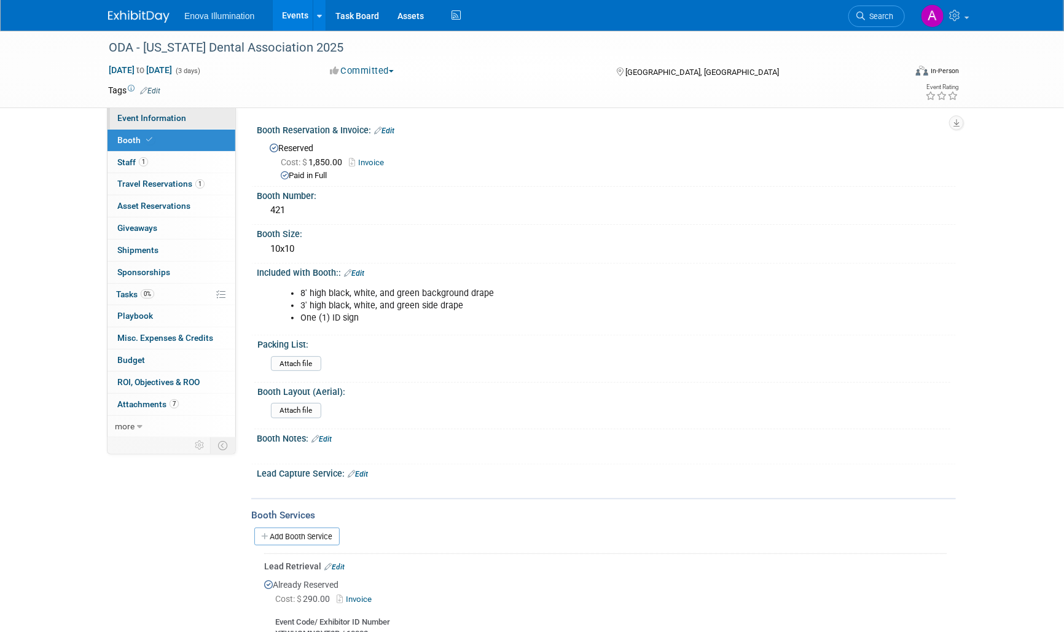
click at [173, 114] on span "Event Information" at bounding box center [151, 118] width 69 height 10
